Goal: Register for event/course

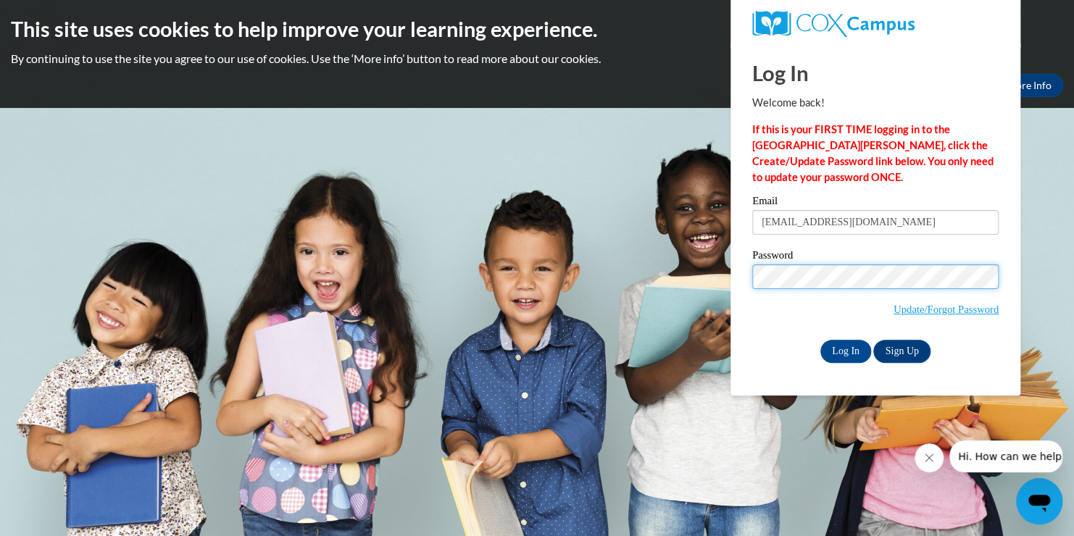
click at [820, 340] on input "Log In" at bounding box center [845, 351] width 51 height 23
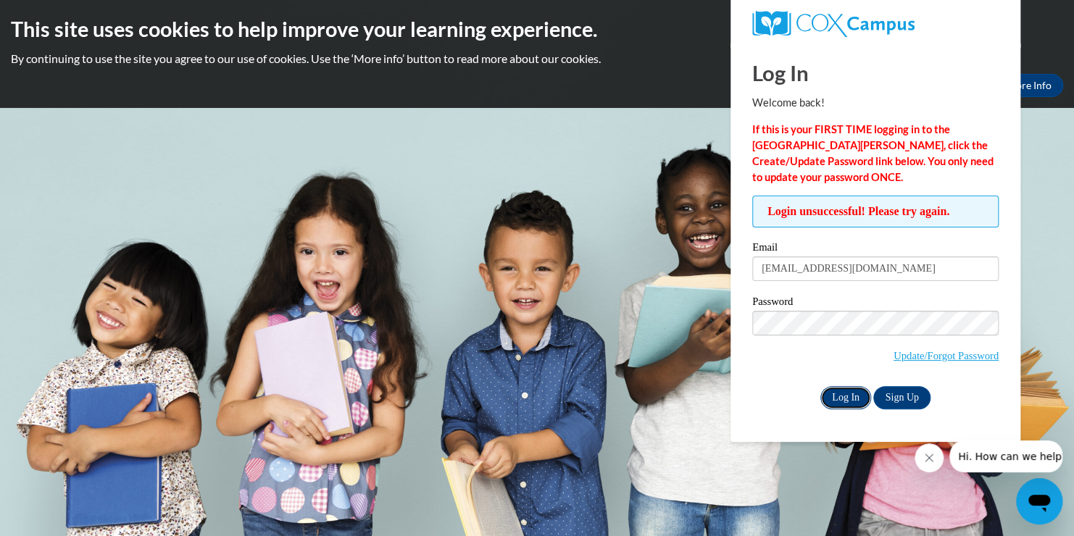
click at [847, 393] on input "Log In" at bounding box center [845, 397] width 51 height 23
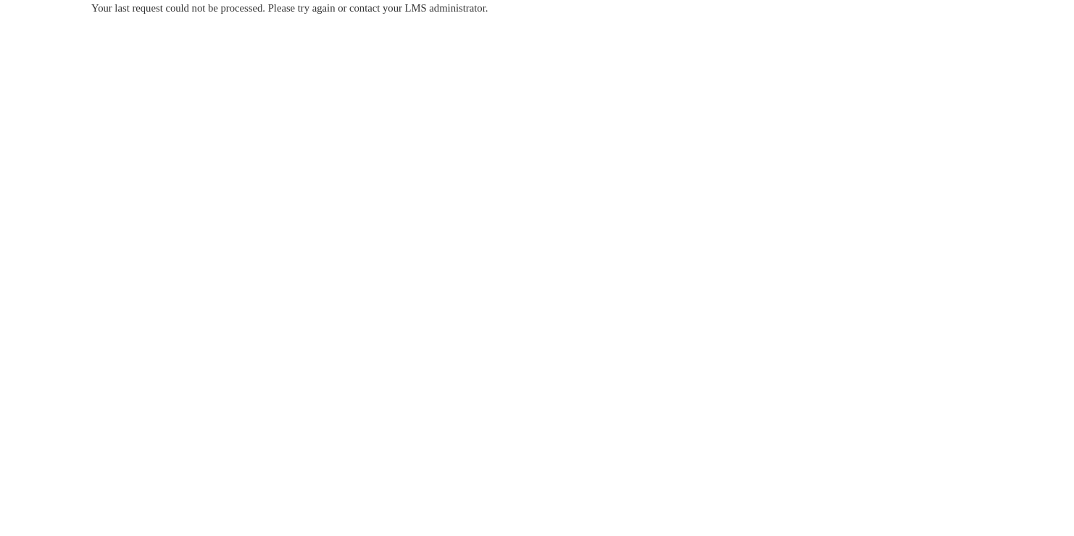
click at [380, 180] on body "Your last request could not be processed. Please try again or contact your LMS …" at bounding box center [537, 268] width 1074 height 536
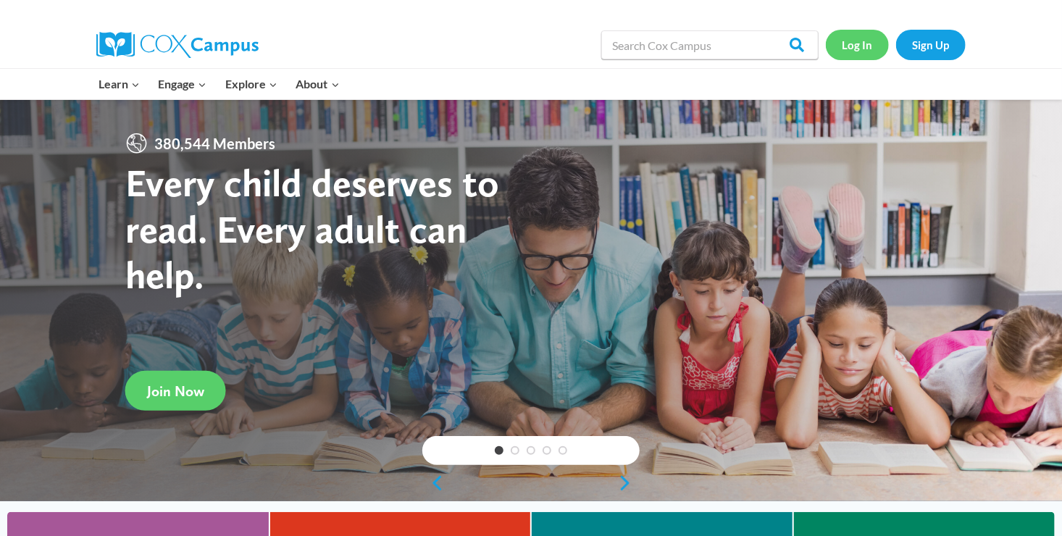
click at [860, 50] on link "Log In" at bounding box center [857, 45] width 63 height 30
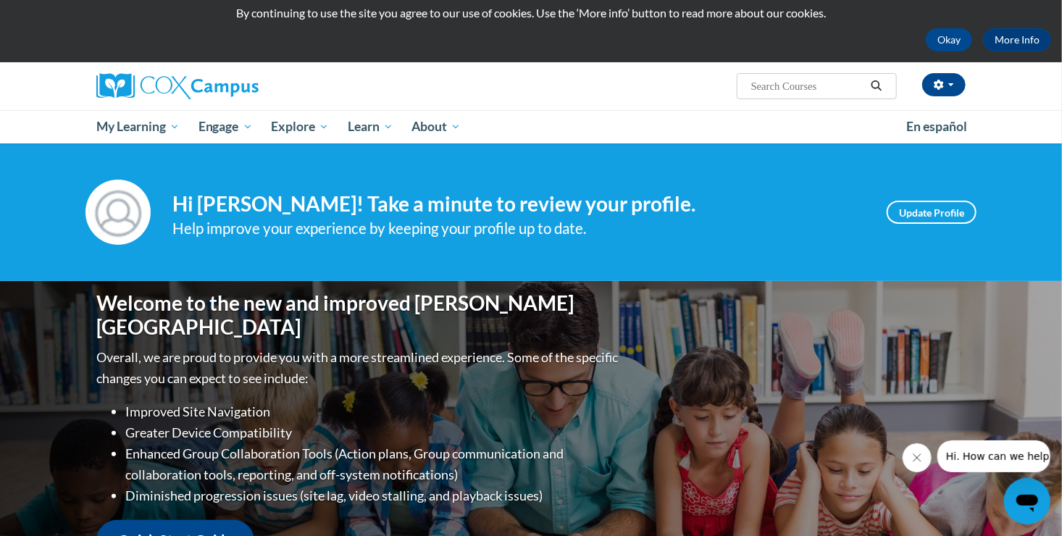
scroll to position [45, 0]
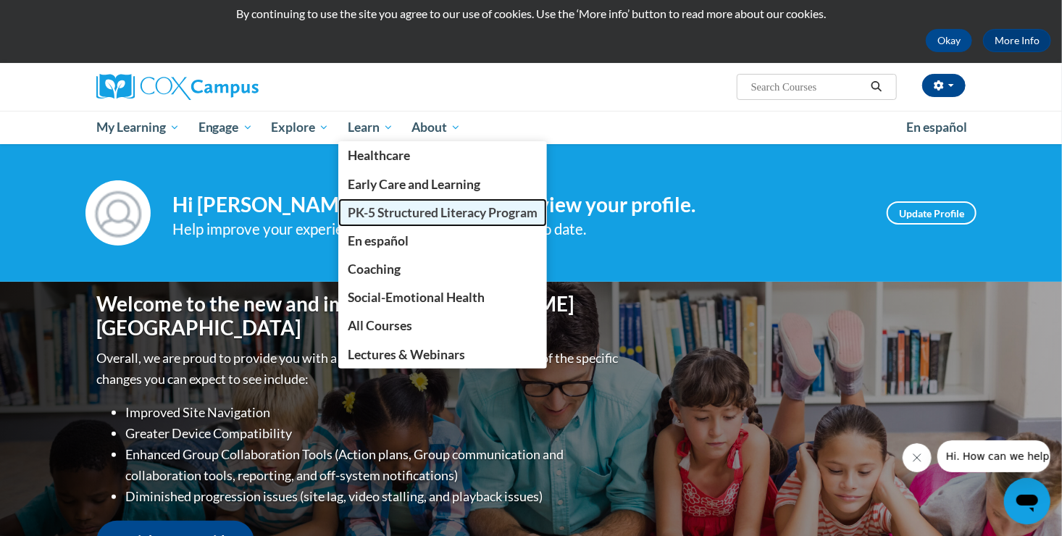
click at [384, 223] on link "PK-5 Structured Literacy Program" at bounding box center [442, 212] width 209 height 28
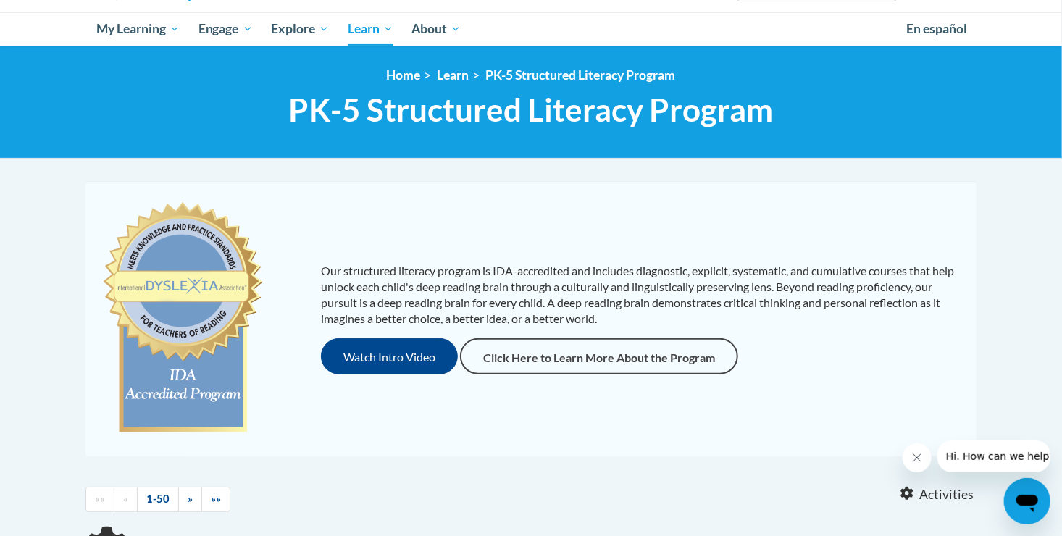
scroll to position [144, 0]
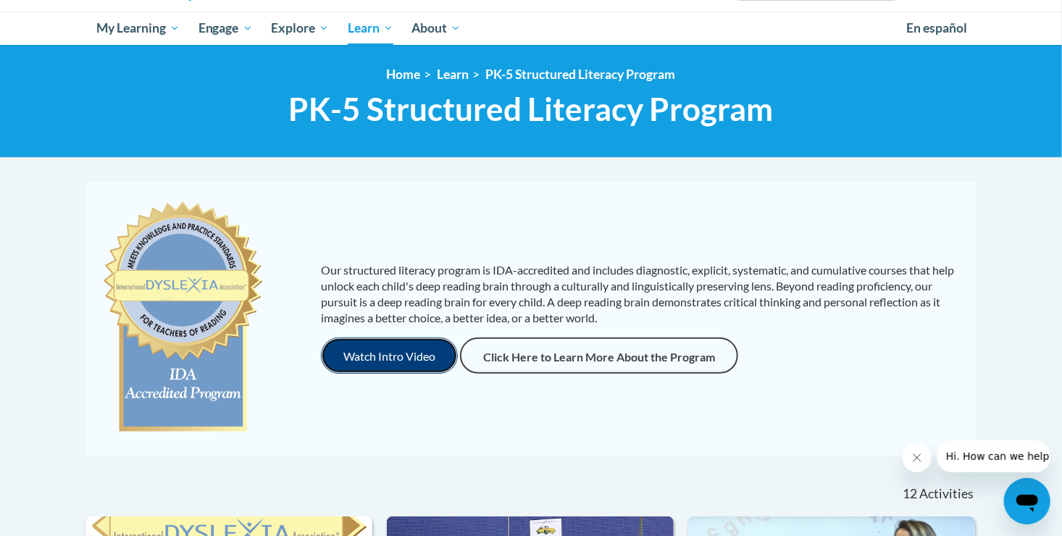
click at [376, 362] on button "Watch Intro Video" at bounding box center [389, 356] width 137 height 36
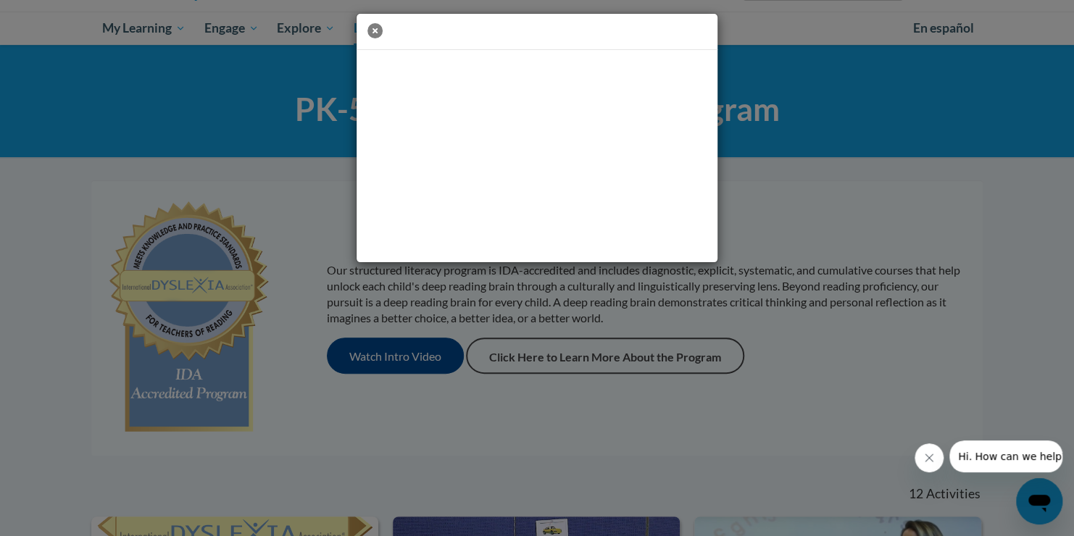
click at [372, 29] on icon "button" at bounding box center [374, 30] width 15 height 15
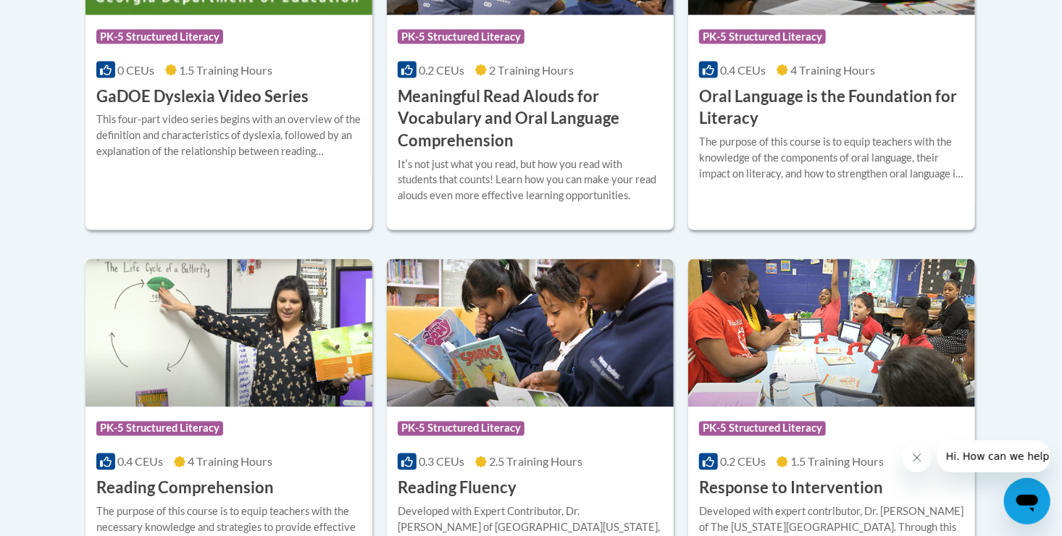
scroll to position [1153, 0]
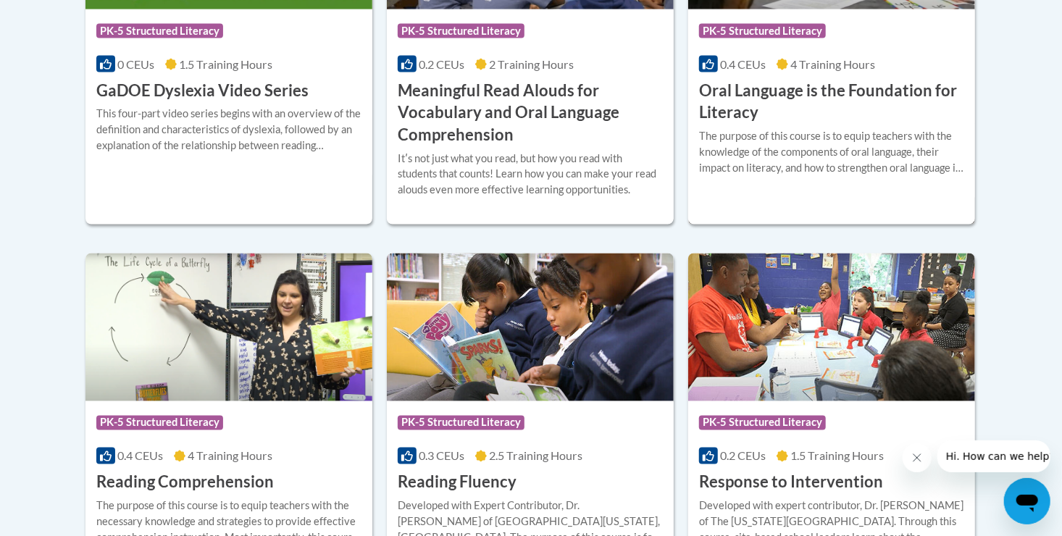
click at [756, 94] on h3 "Oral Language is the Foundation for Literacy" at bounding box center [831, 102] width 265 height 45
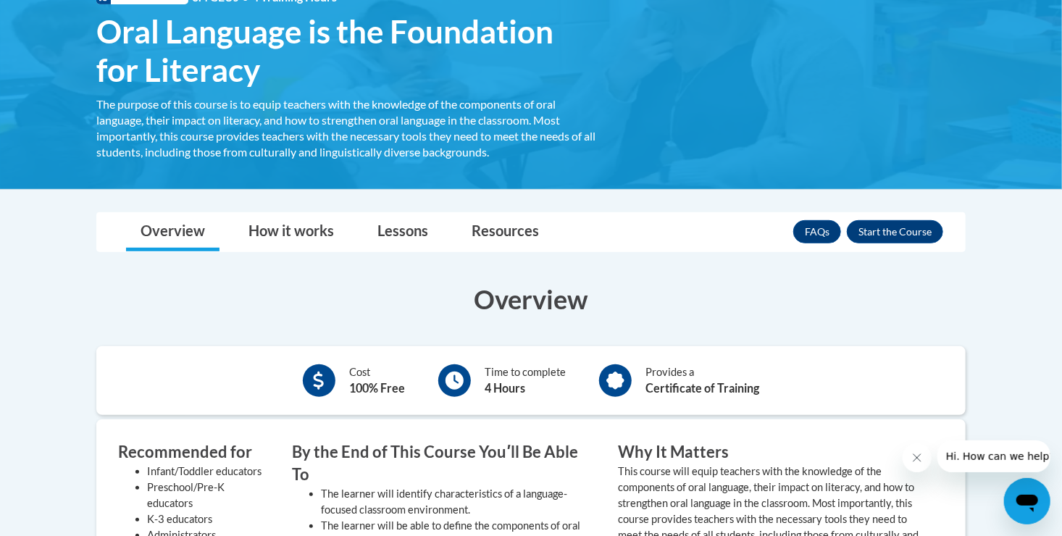
scroll to position [240, 0]
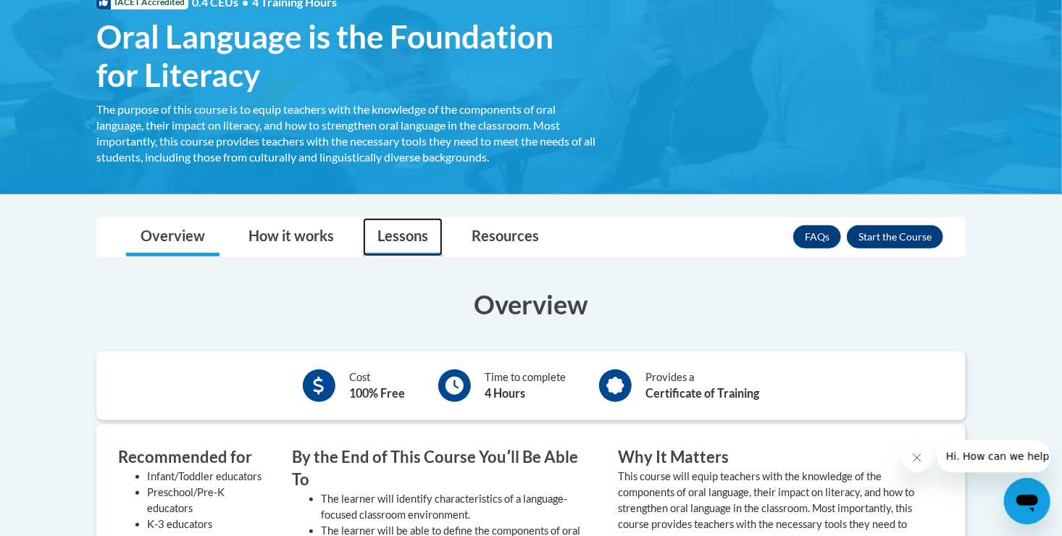
click at [395, 225] on link "Lessons" at bounding box center [403, 237] width 80 height 38
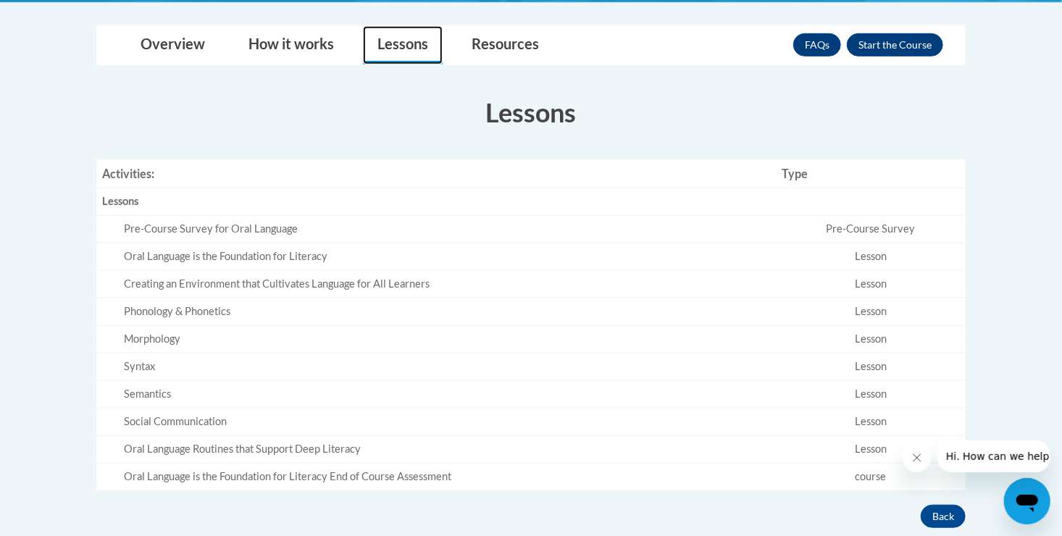
scroll to position [429, 0]
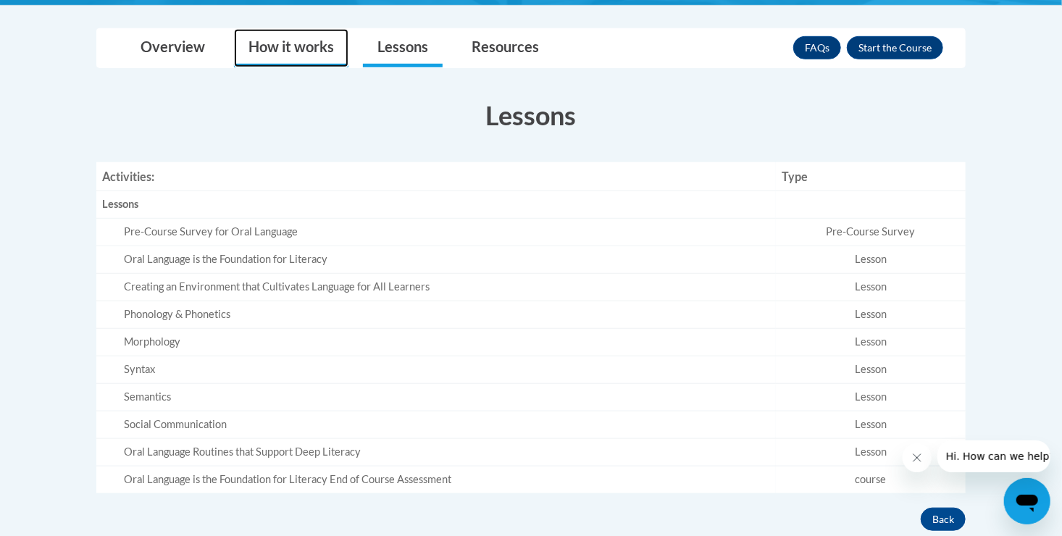
click at [301, 41] on link "How it works" at bounding box center [291, 48] width 114 height 38
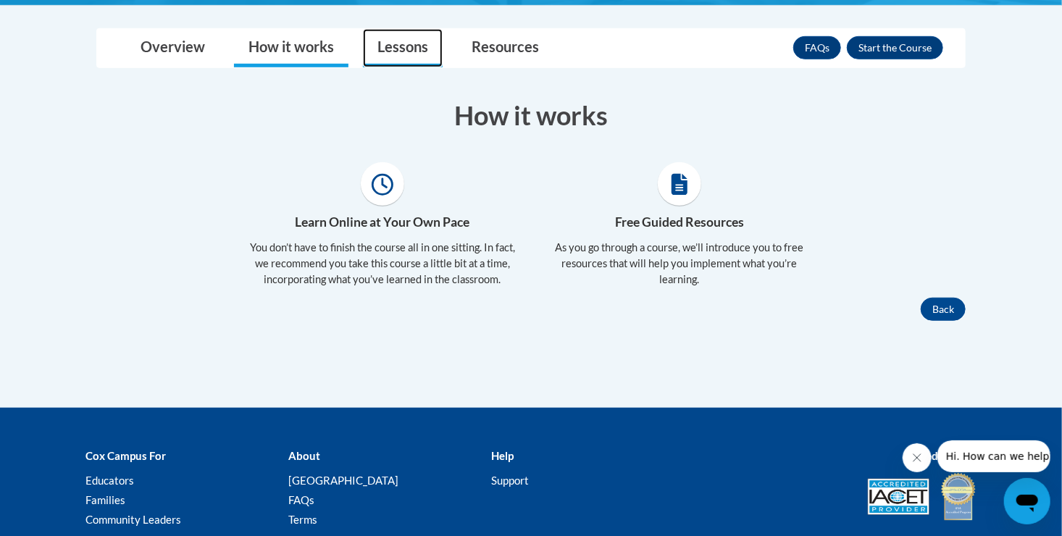
click at [430, 45] on link "Lessons" at bounding box center [403, 48] width 80 height 38
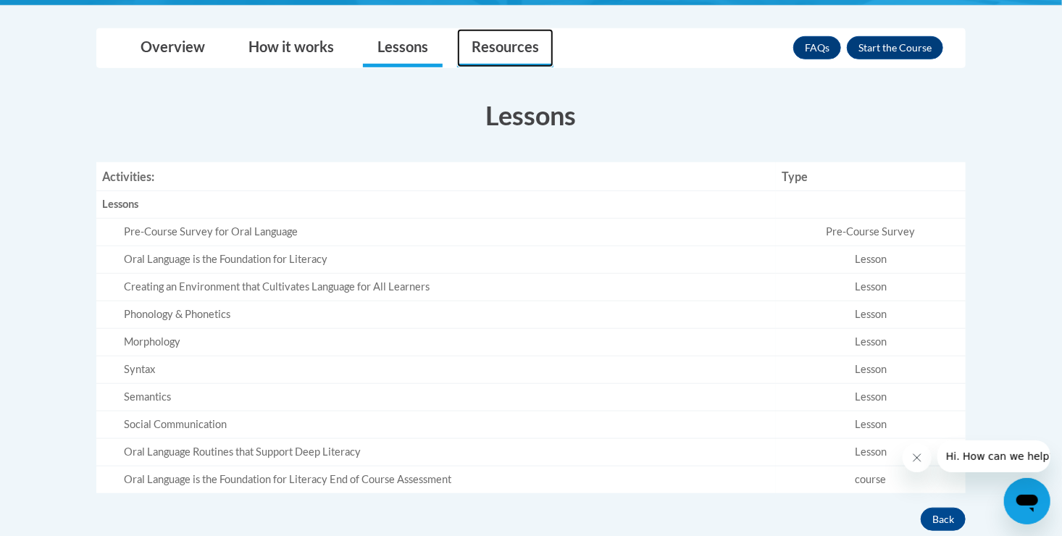
click at [508, 40] on link "Resources" at bounding box center [505, 48] width 96 height 38
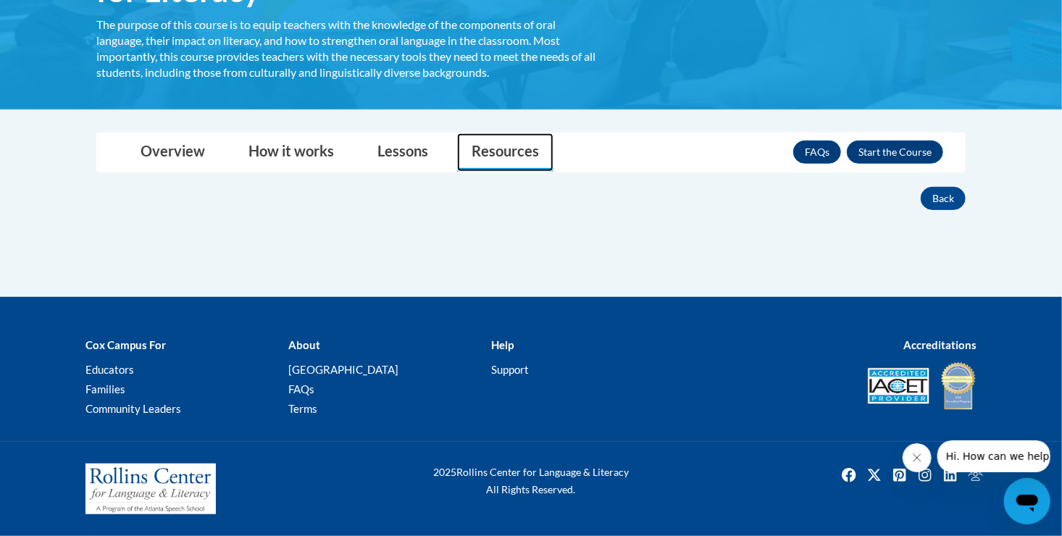
scroll to position [323, 0]
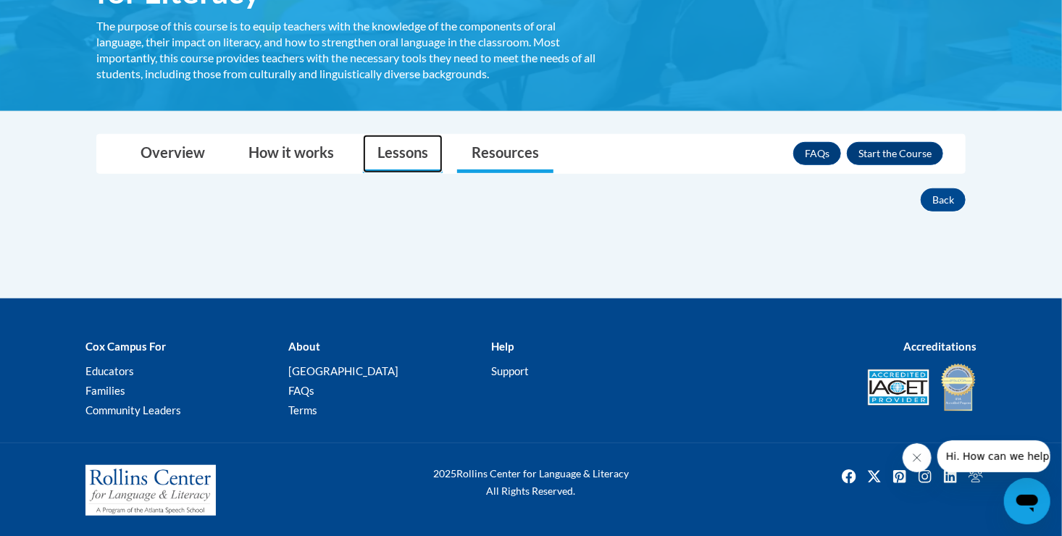
click at [403, 141] on link "Lessons" at bounding box center [403, 154] width 80 height 38
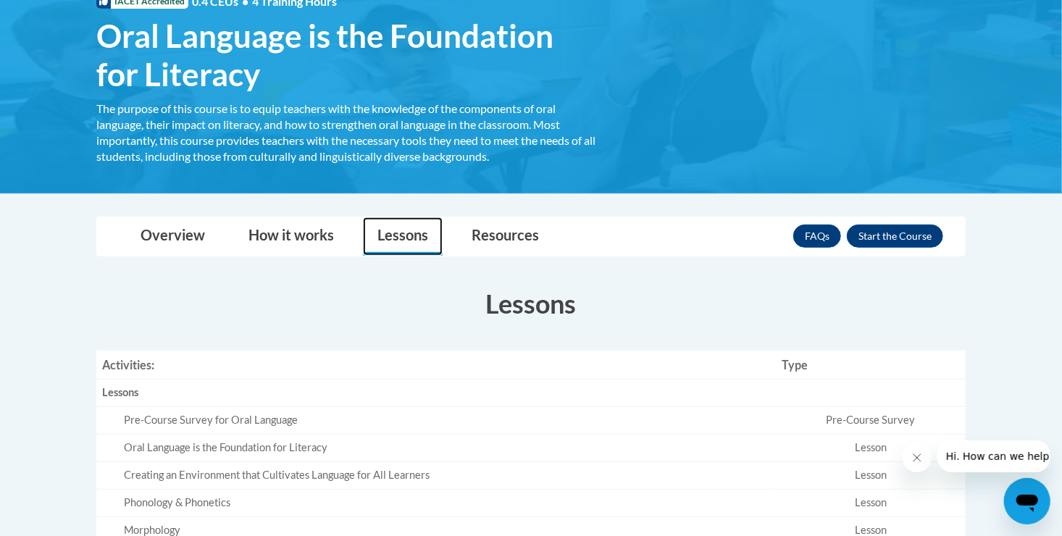
scroll to position [212, 0]
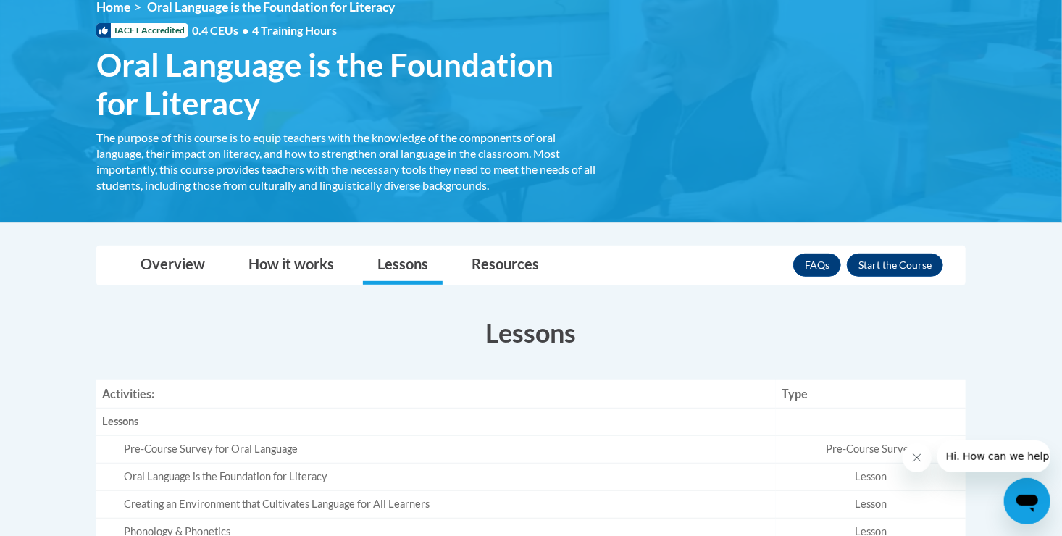
click at [386, 469] on div "Oral Language is the Foundation for Literacy" at bounding box center [447, 476] width 646 height 15
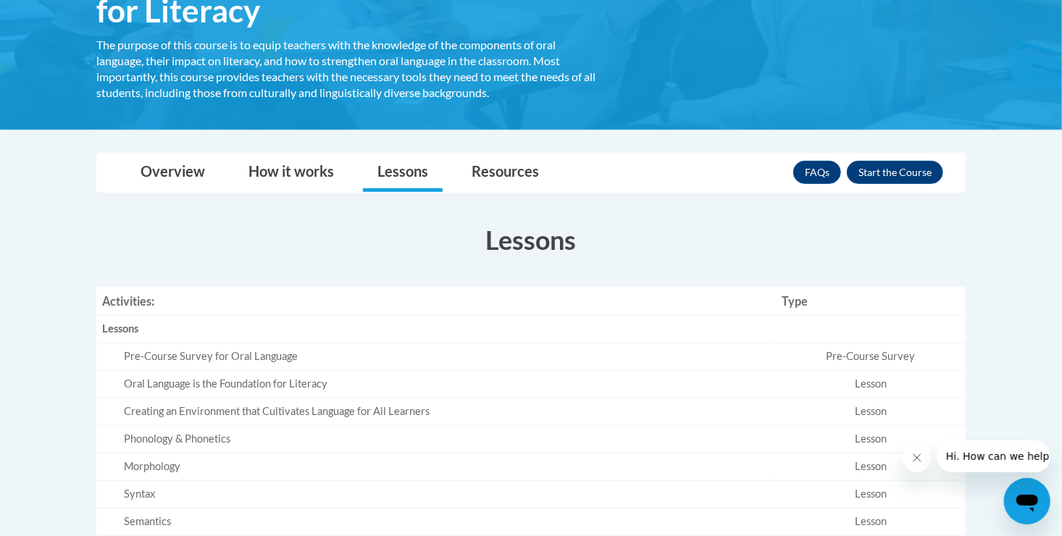
scroll to position [319, 0]
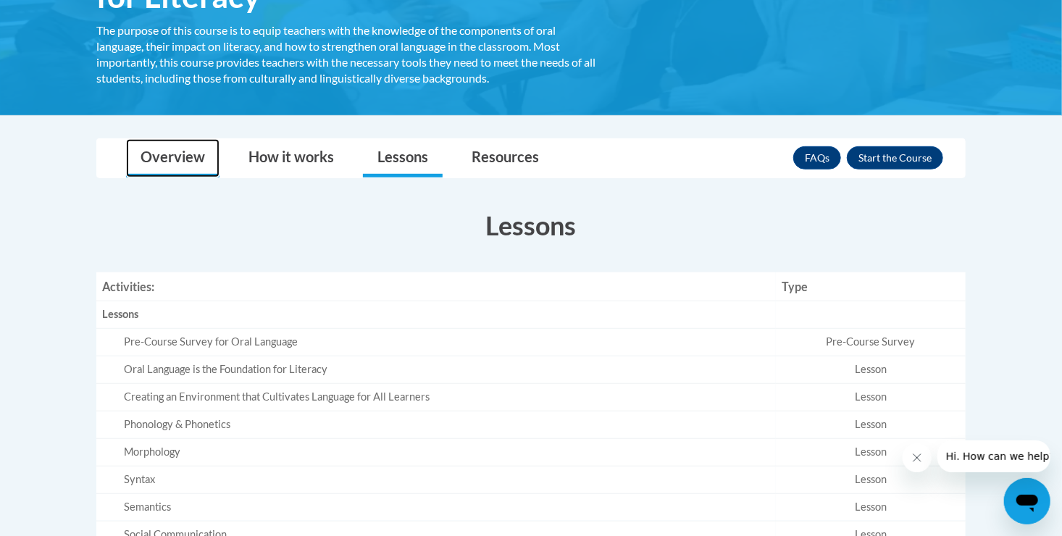
click at [170, 162] on link "Overview" at bounding box center [172, 158] width 93 height 38
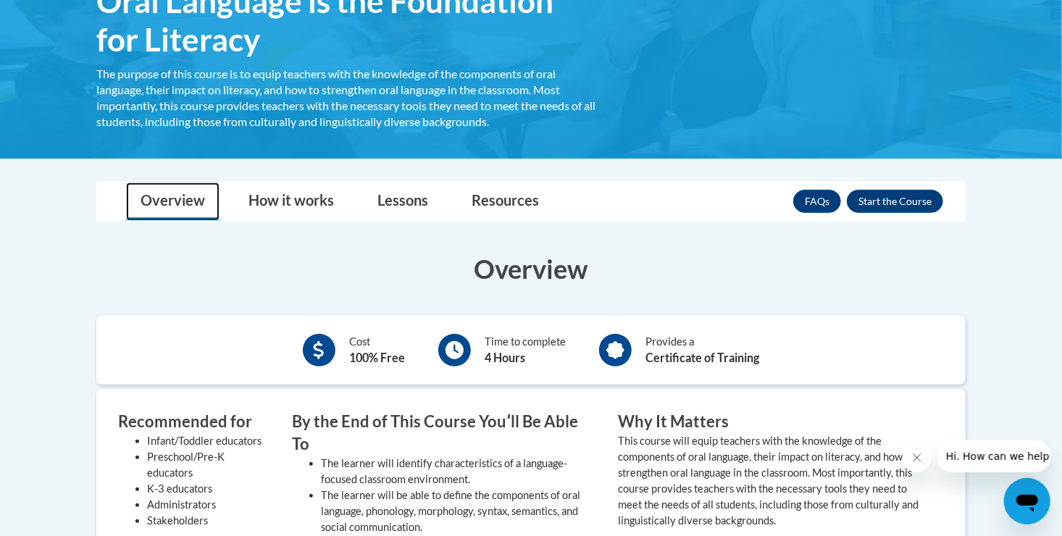
scroll to position [243, 0]
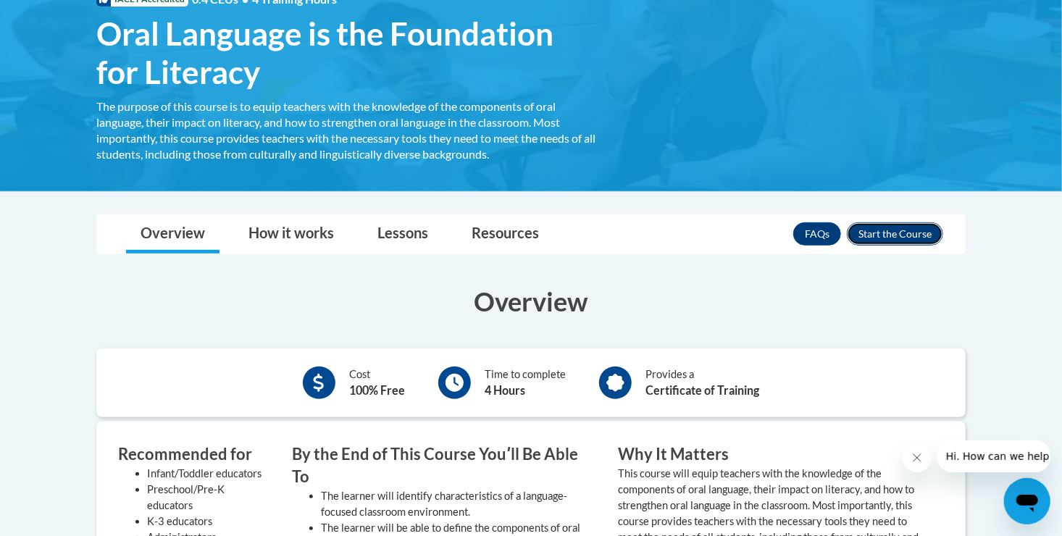
click at [899, 231] on button "Enroll" at bounding box center [895, 233] width 96 height 23
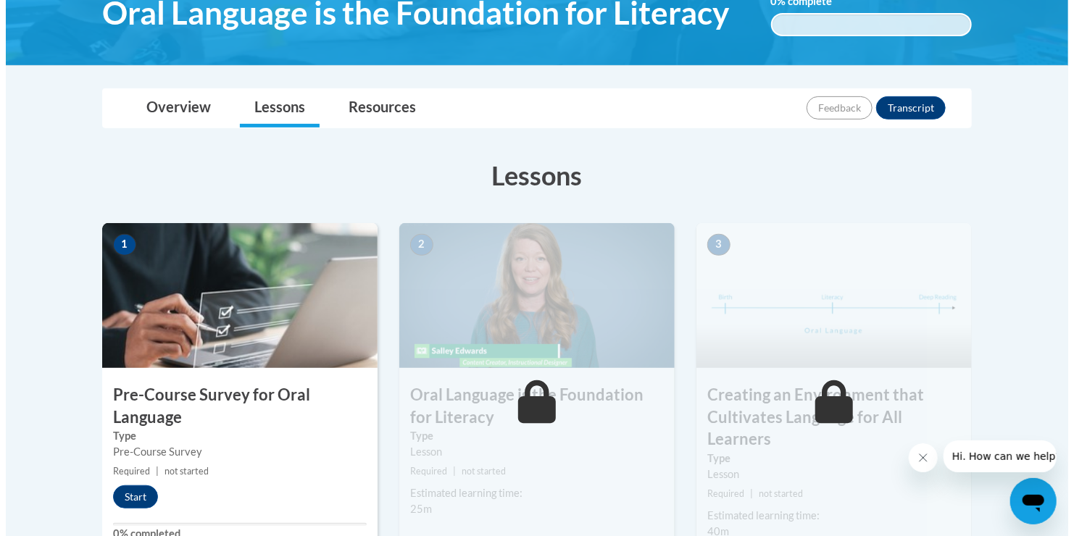
scroll to position [355, 0]
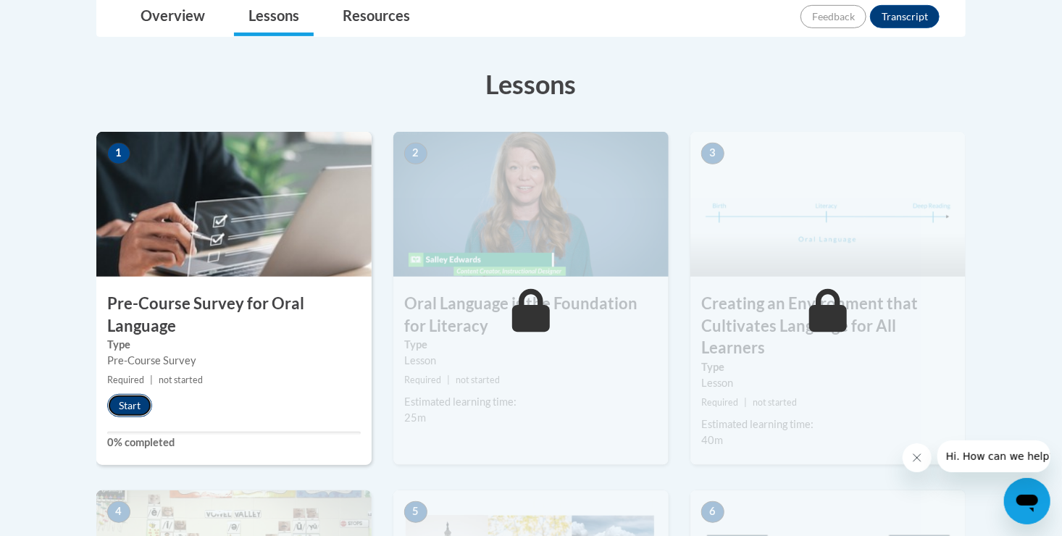
click at [127, 401] on button "Start" at bounding box center [129, 405] width 45 height 23
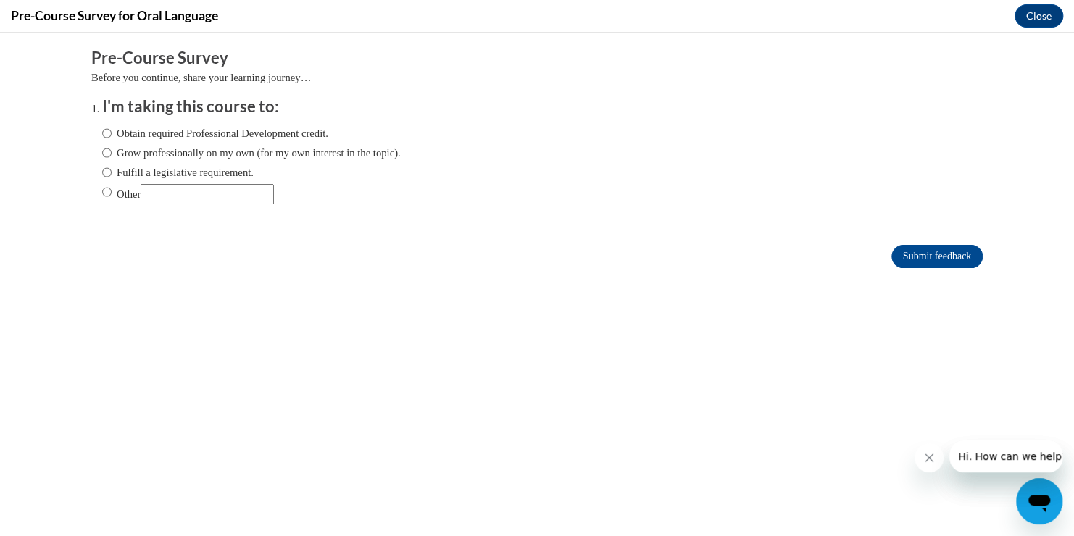
scroll to position [0, 0]
click at [102, 138] on input "Obtain required Professional Development credit." at bounding box center [106, 133] width 9 height 16
radio input "true"
click at [929, 458] on icon "Close message from company" at bounding box center [928, 457] width 7 height 7
click at [926, 457] on icon "Close message from company" at bounding box center [929, 458] width 12 height 12
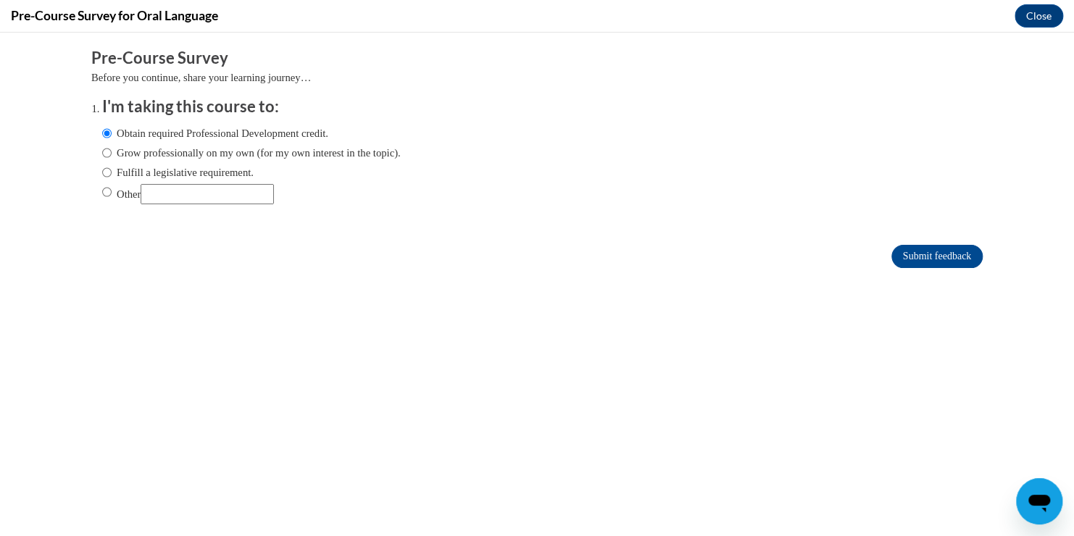
click at [1016, 478] on button "Open messaging window" at bounding box center [1039, 501] width 46 height 46
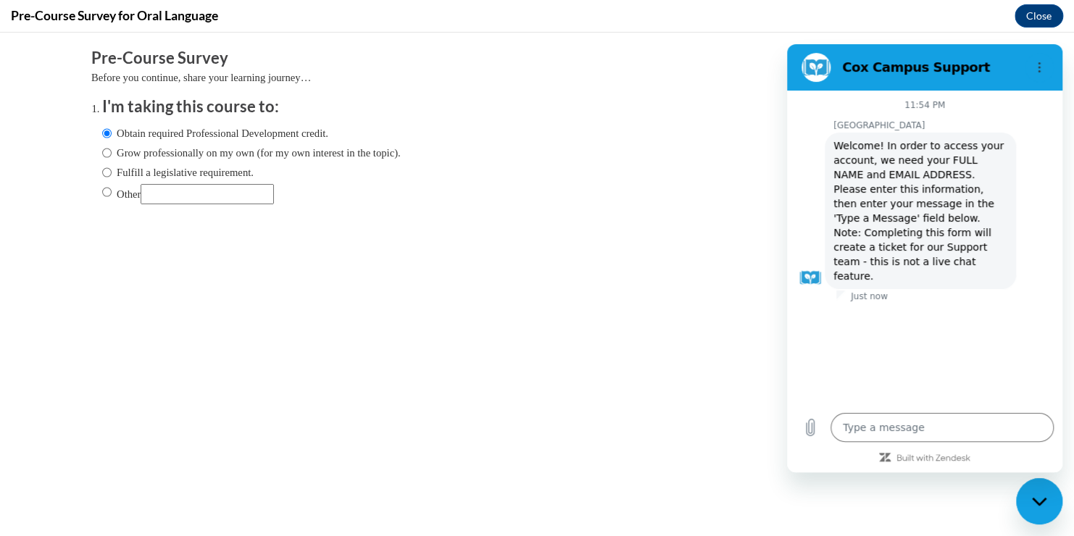
click at [677, 385] on body "Comments Pre-Course Survey Before you continue, share your learning journey… I'…" at bounding box center [537, 284] width 1074 height 503
click at [1031, 493] on div "Close messaging window" at bounding box center [1038, 501] width 43 height 43
type textarea "x"
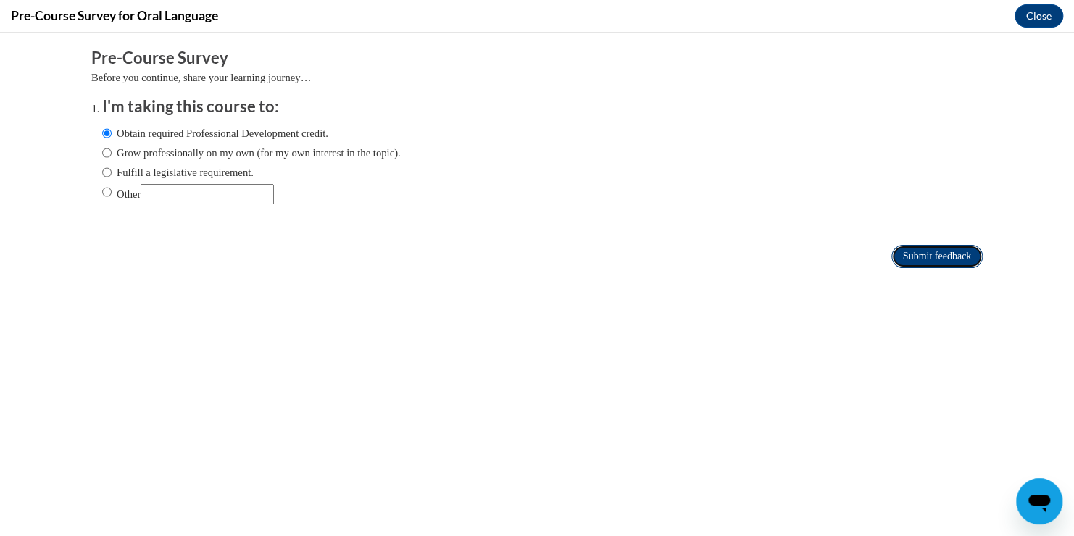
click at [894, 258] on input "Submit feedback" at bounding box center [936, 256] width 91 height 23
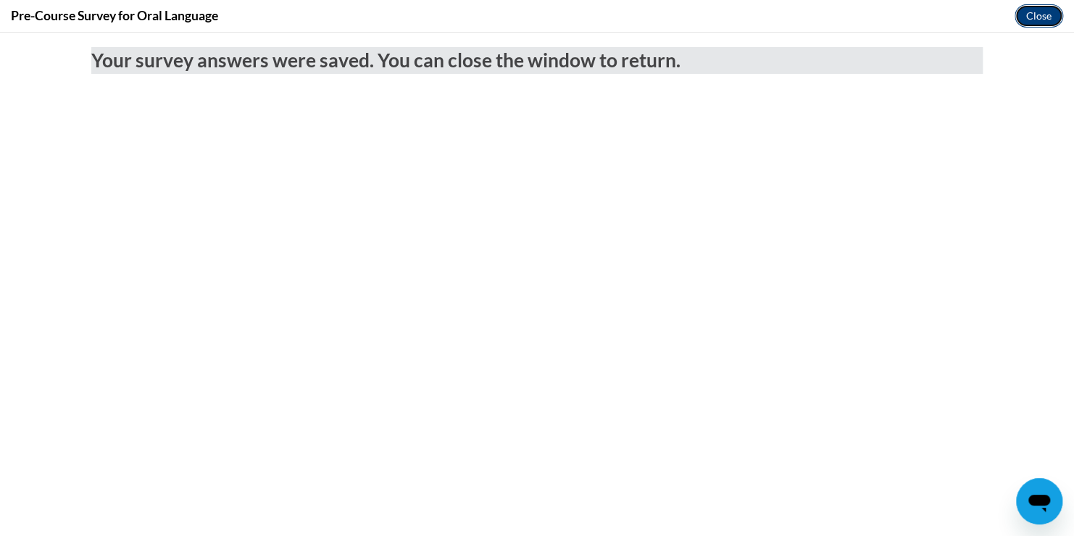
click at [1032, 25] on button "Close" at bounding box center [1038, 15] width 49 height 23
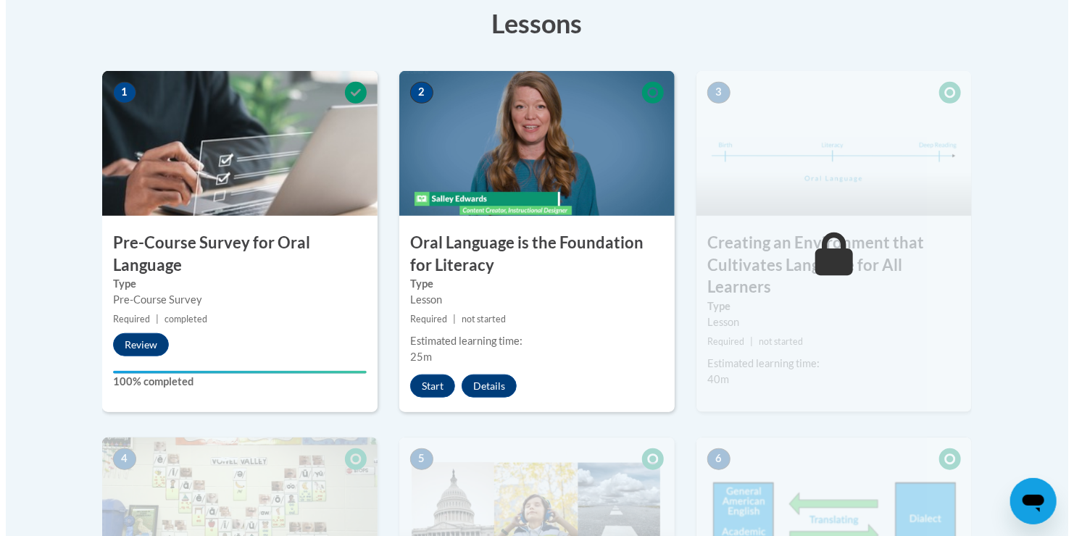
scroll to position [417, 0]
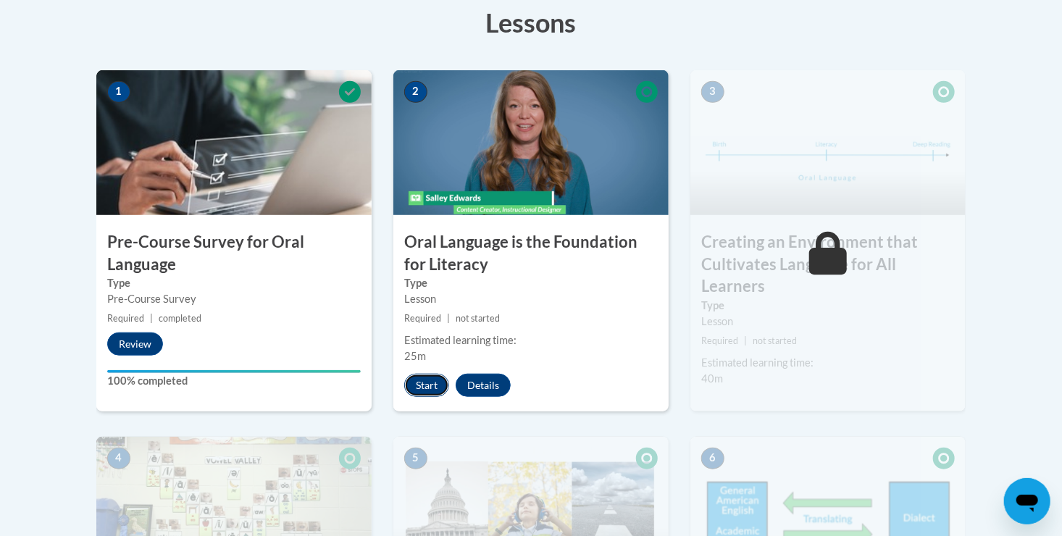
click at [422, 385] on button "Start" at bounding box center [426, 385] width 45 height 23
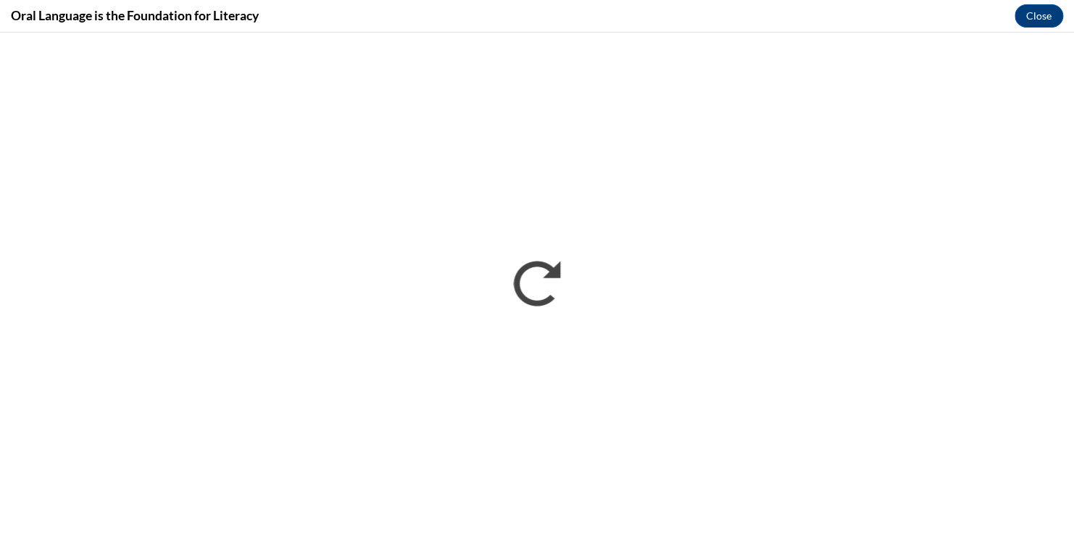
scroll to position [0, 0]
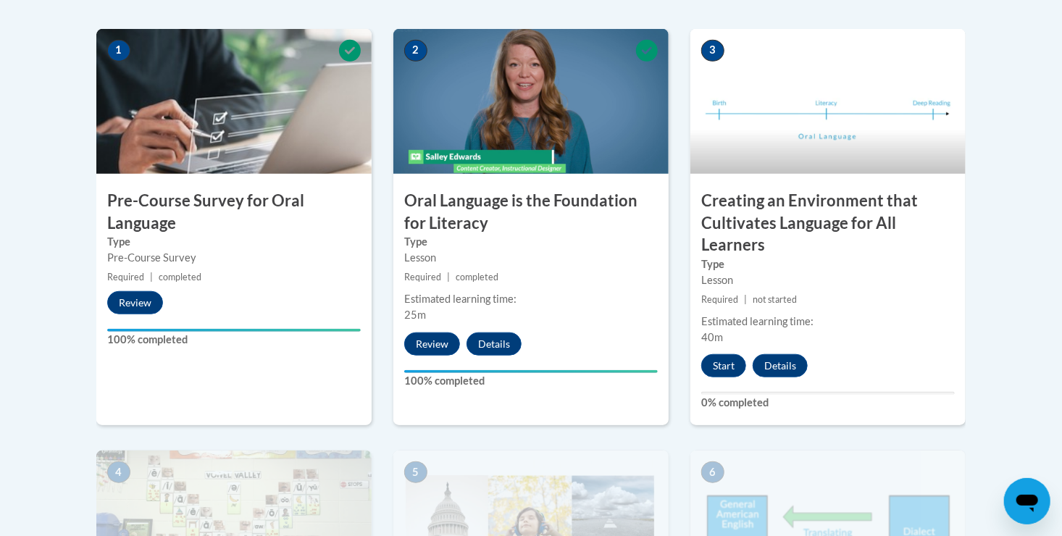
scroll to position [474, 0]
